Goal: Obtain resource: Download file/media

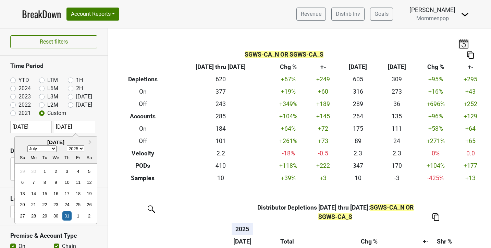
select select "6"
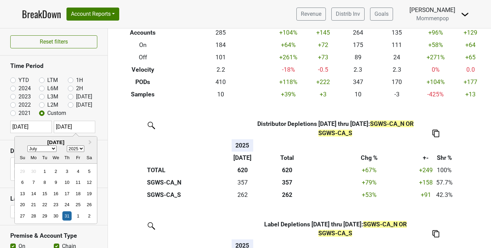
scroll to position [84, 0]
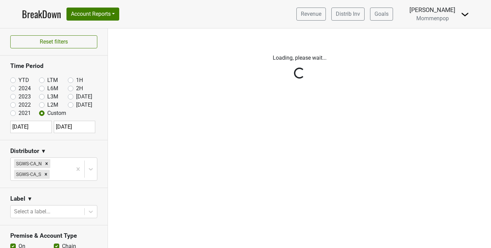
click at [195, 104] on div "Filters Loading, please wait..." at bounding box center [299, 137] width 383 height 219
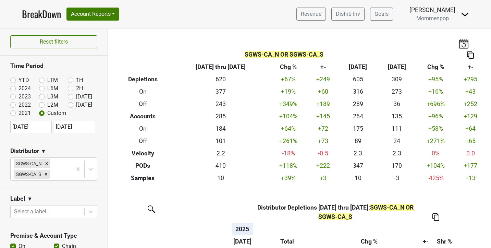
click at [84, 128] on input "[DATE]" at bounding box center [74, 127] width 41 height 12
select select "6"
click at [474, 54] on img at bounding box center [470, 54] width 7 height 7
click at [473, 45] on div "Export to Excel" at bounding box center [469, 43] width 34 height 10
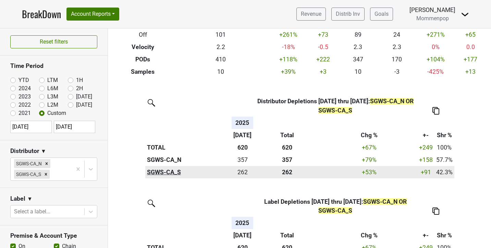
scroll to position [109, 0]
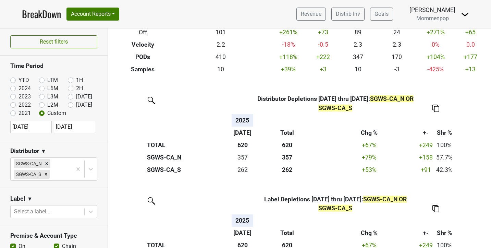
click at [435, 108] on img at bounding box center [435, 108] width 7 height 7
click at [438, 94] on div "Export to Excel" at bounding box center [435, 96] width 35 height 10
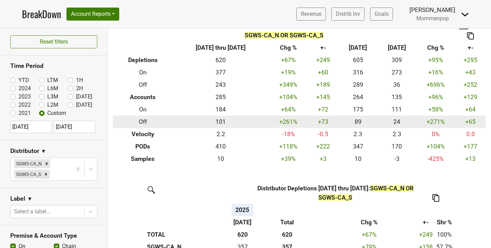
scroll to position [0, 0]
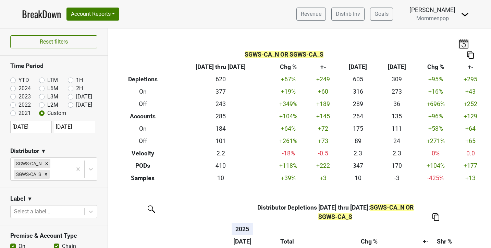
click at [76, 97] on label "[DATE]" at bounding box center [84, 97] width 16 height 8
click at [72, 97] on input "[DATE]" at bounding box center [81, 96] width 27 height 7
radio input "true"
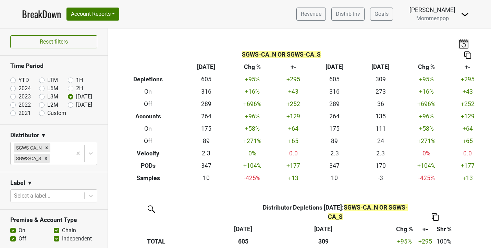
click at [467, 53] on img at bounding box center [467, 54] width 7 height 7
click at [473, 40] on div "Export to Excel" at bounding box center [468, 43] width 34 height 10
click at [264, 28] on div "SGWS-CA_N OR SGWS-CA_S Breakdown Type [DATE] Chg % +- Aug ‘[DATE] Chg % +- Depl…" at bounding box center [299, 106] width 383 height 156
click at [76, 106] on label "[DATE]" at bounding box center [84, 105] width 16 height 8
click at [71, 106] on input "[DATE]" at bounding box center [81, 104] width 27 height 7
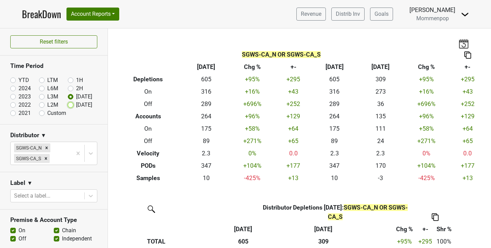
radio input "true"
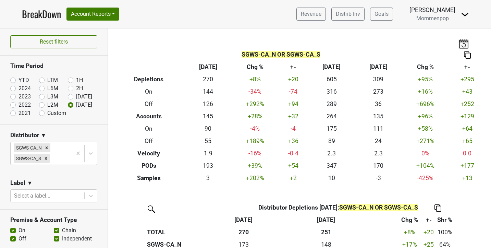
click at [459, 42] on img at bounding box center [463, 44] width 10 height 10
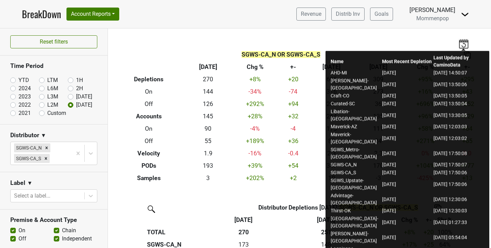
click at [448, 40] on div "SGWS-CA_N OR SGWS-CA_S Breakdown Type [DATE] Chg % +- Aug ‘[DATE] Chg % +- Depl…" at bounding box center [299, 106] width 383 height 156
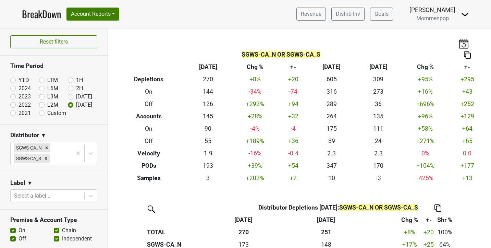
click at [472, 54] on th at bounding box center [467, 55] width 37 height 12
click at [470, 54] on img at bounding box center [467, 54] width 7 height 7
click at [466, 41] on div "Export to Excel" at bounding box center [467, 43] width 34 height 10
